Goal: Task Accomplishment & Management: Use online tool/utility

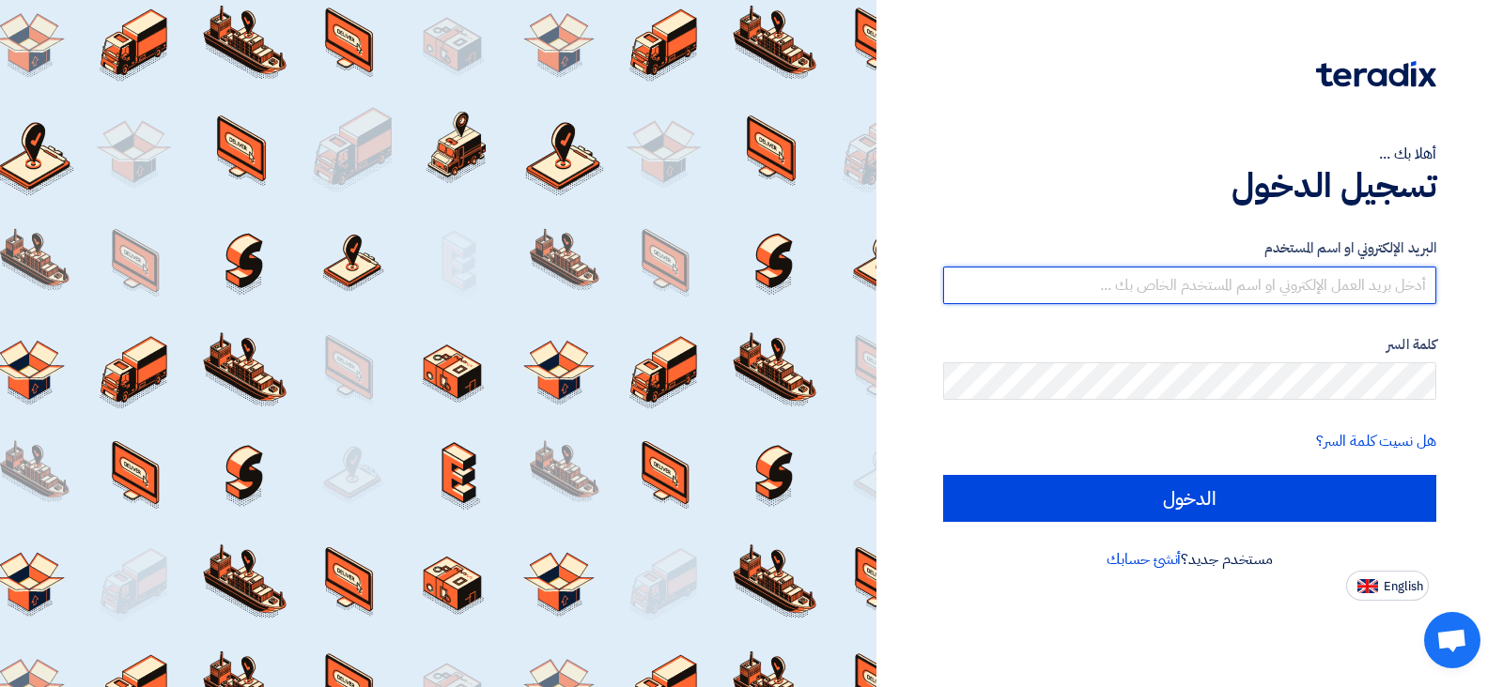
click at [982, 278] on input "text" at bounding box center [1189, 286] width 493 height 38
type input "[PERSON_NAME][EMAIL_ADDRESS][PERSON_NAME][DOMAIN_NAME]"
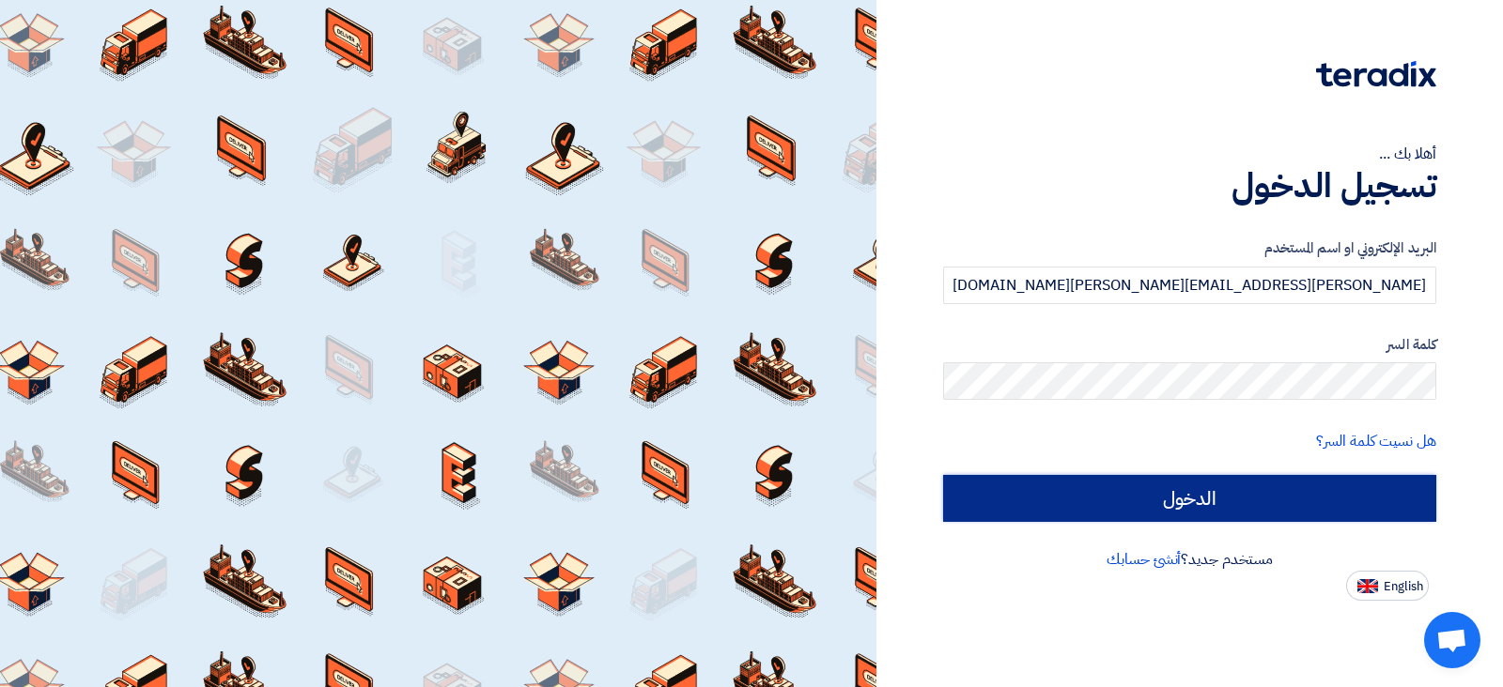
click at [1093, 496] on input "الدخول" at bounding box center [1189, 498] width 493 height 47
type input "Sign in"
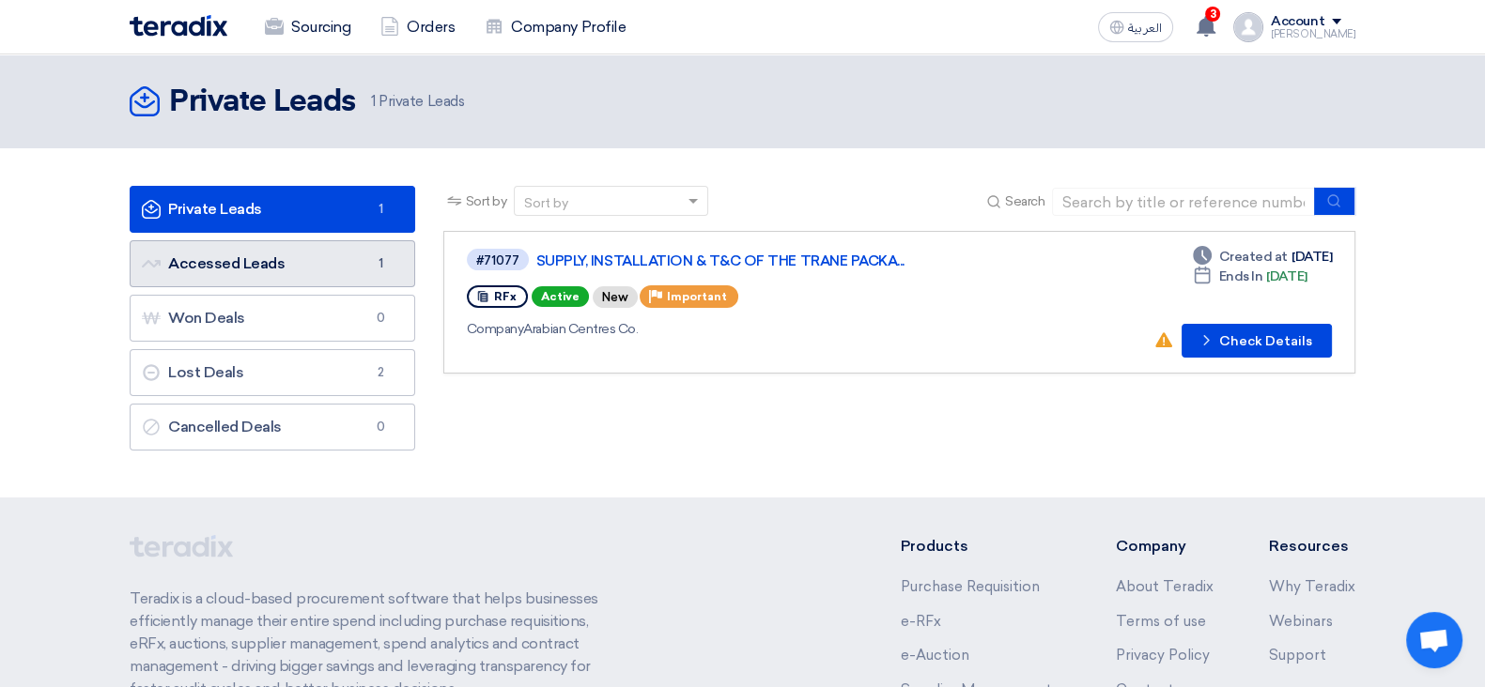
click at [328, 254] on link "Accessed Leads Accessed Leads 1" at bounding box center [272, 263] width 285 height 47
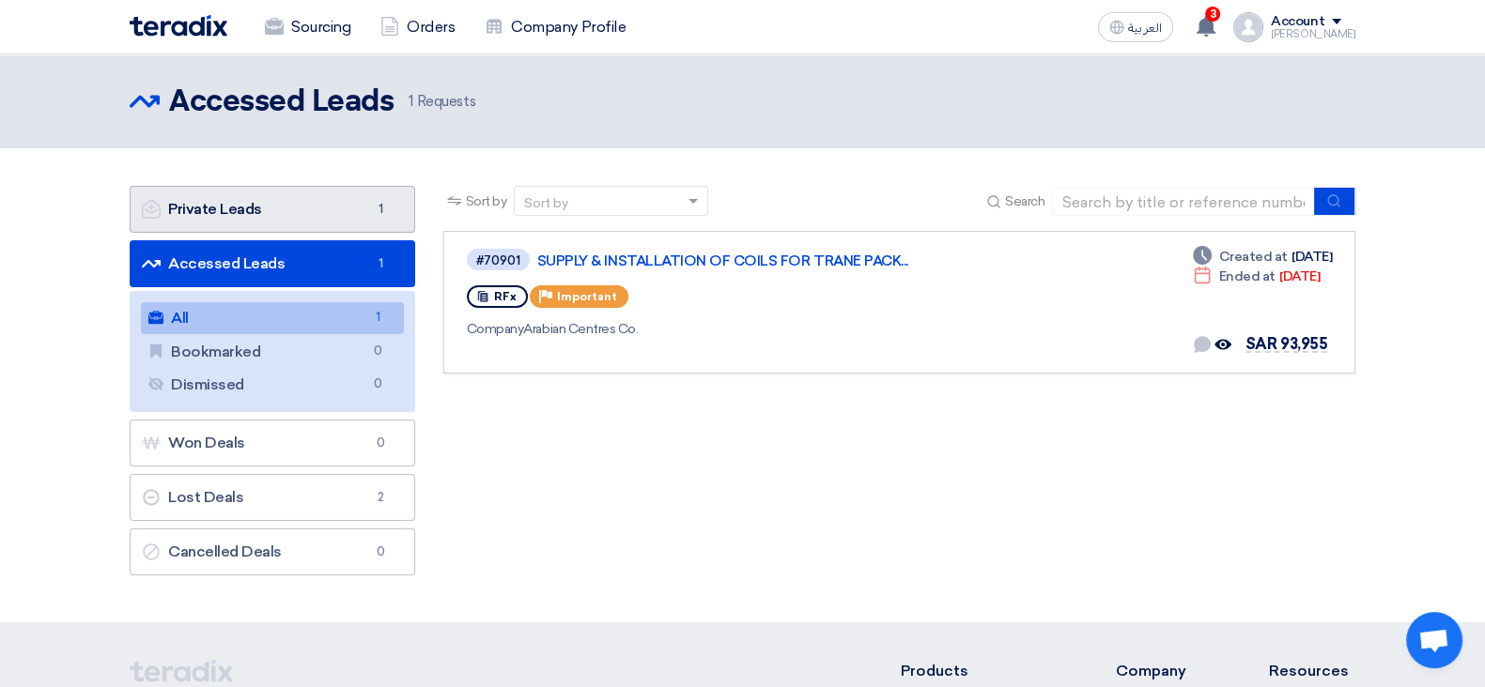
click at [337, 223] on link "Private Leads Private Leads 1" at bounding box center [272, 209] width 285 height 47
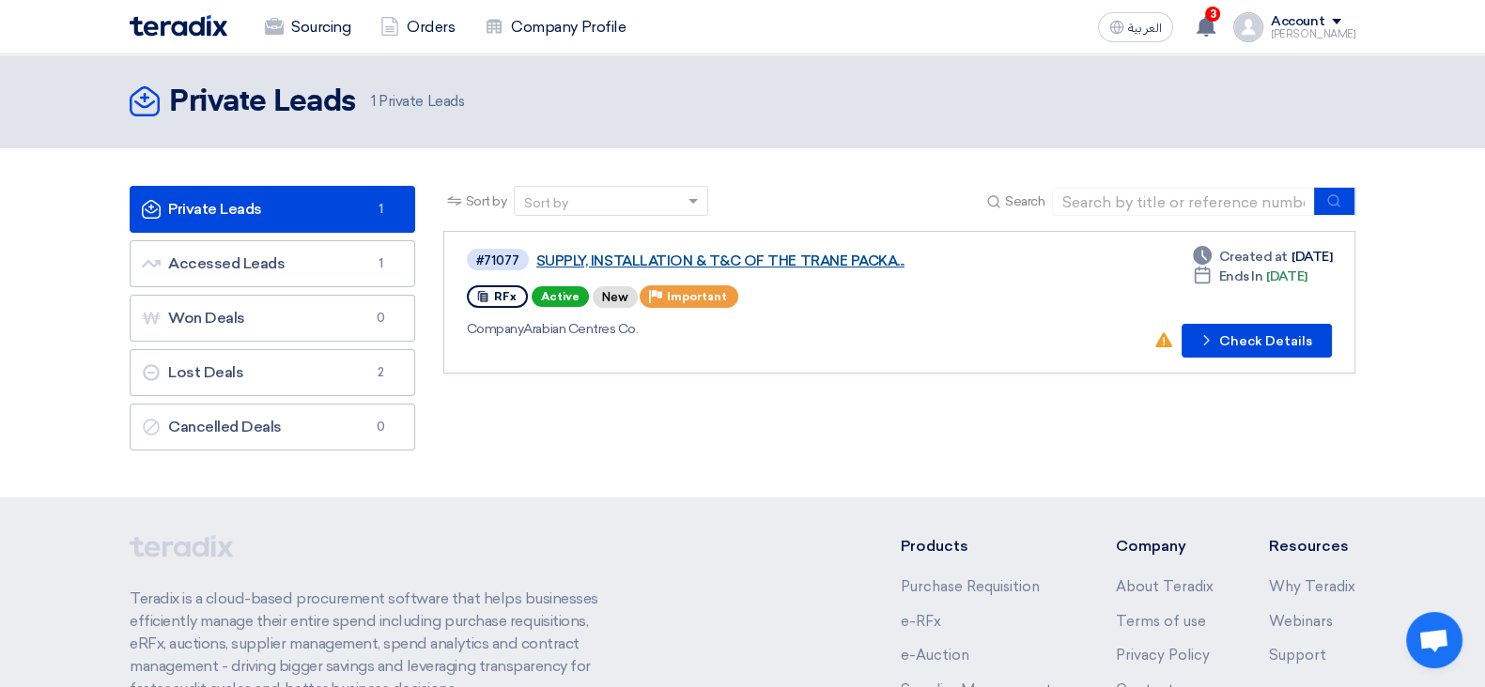
click at [665, 266] on link "SUPPLY, INSTALLATION & T&C OF THE TRANE PACKA..." at bounding box center [771, 261] width 470 height 17
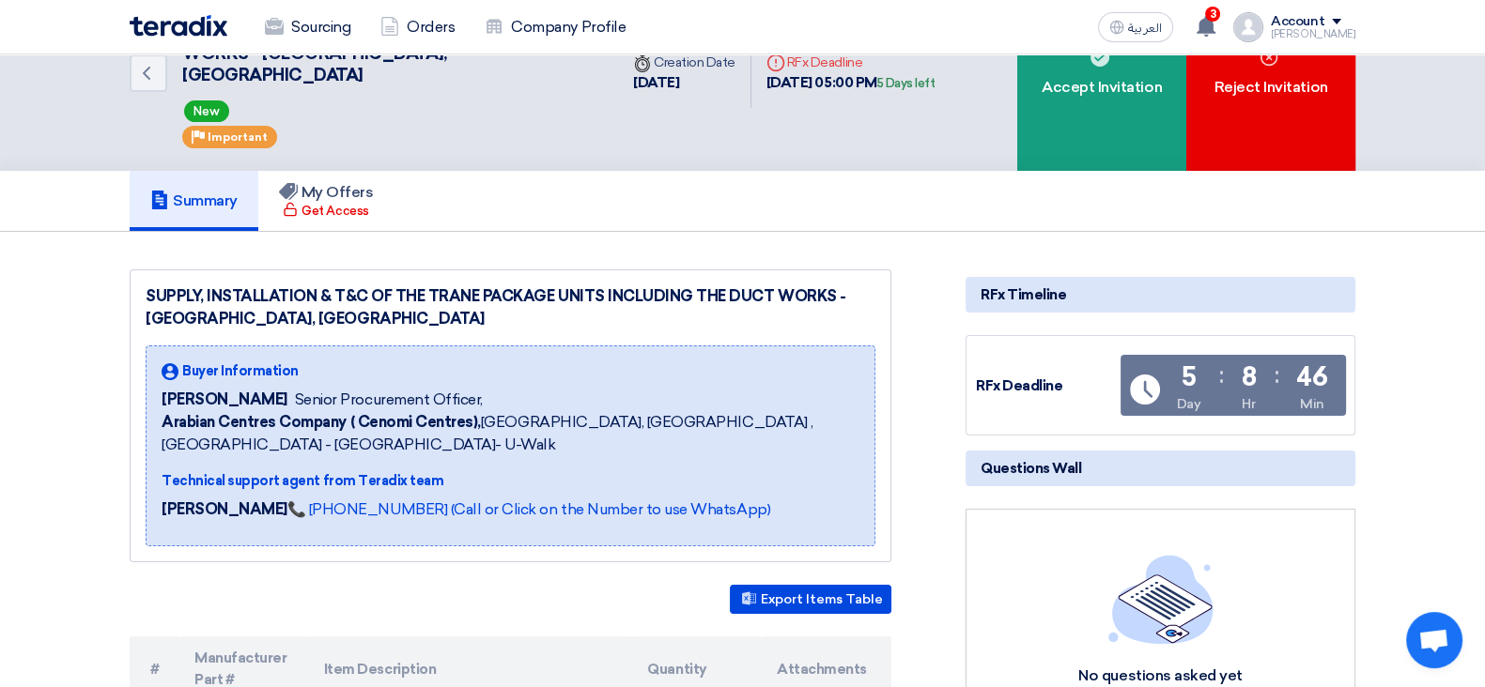
scroll to position [116, 0]
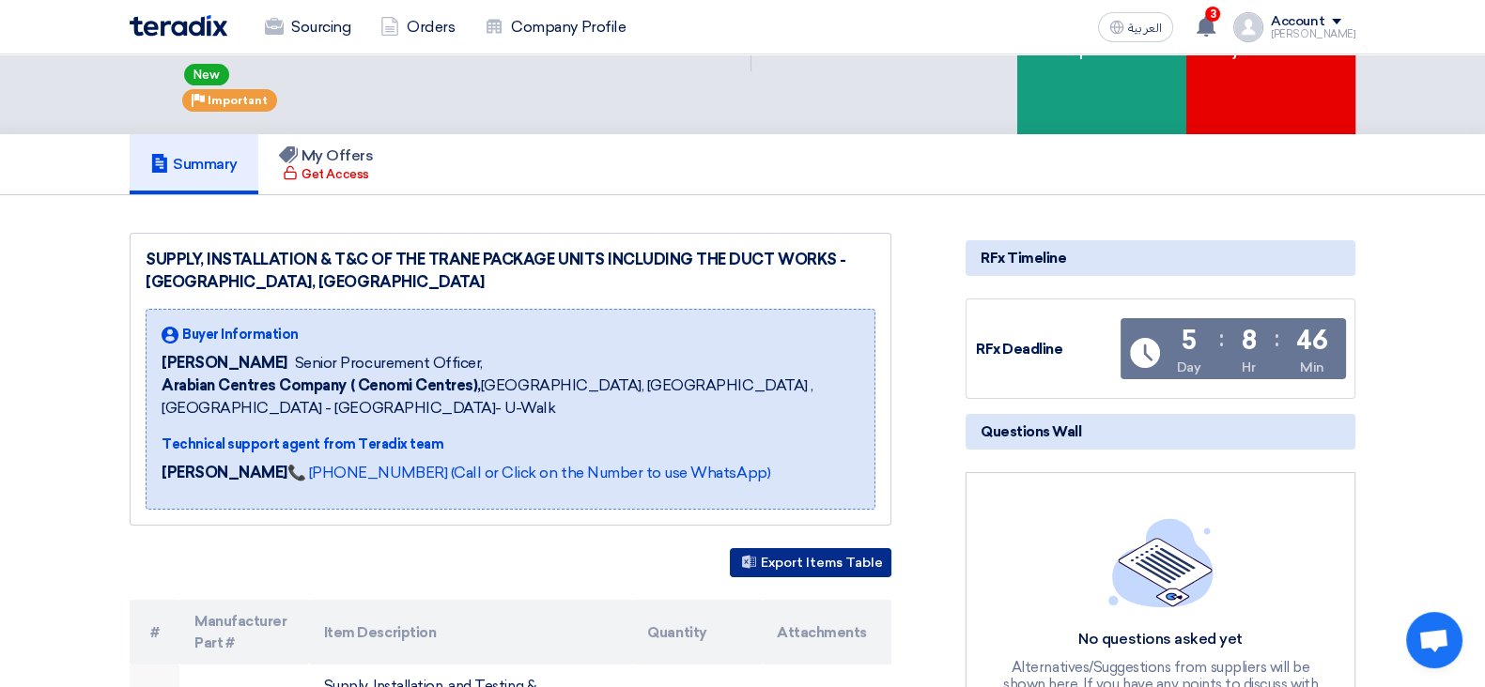
click at [774, 548] on button "Export Items Table" at bounding box center [811, 562] width 162 height 29
drag, startPoint x: 146, startPoint y: 251, endPoint x: 313, endPoint y: 256, distance: 167.2
click at [313, 256] on div "SUPPLY, INSTALLATION & T&C OF THE TRANE PACKAGE UNITS INCLUDING THE DUCT WORKS …" at bounding box center [511, 271] width 730 height 45
copy div "[GEOGRAPHIC_DATA], [GEOGRAPHIC_DATA]"
